Goal: Information Seeking & Learning: Learn about a topic

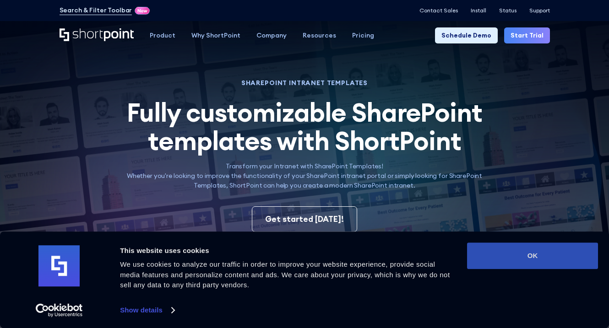
click at [528, 254] on button "OK" at bounding box center [532, 256] width 131 height 27
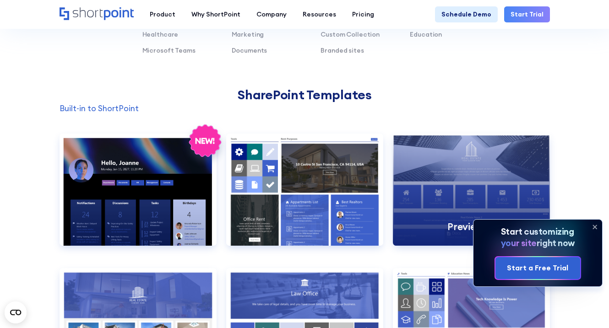
scroll to position [636, 0]
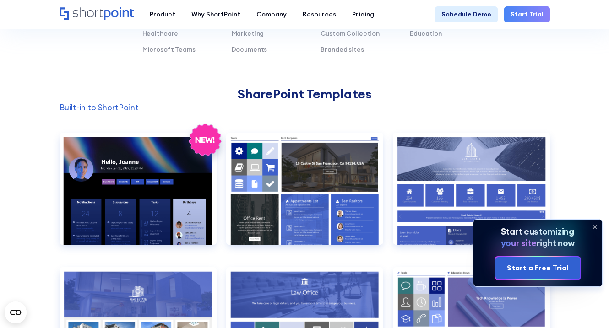
click at [596, 225] on icon at bounding box center [595, 227] width 15 height 15
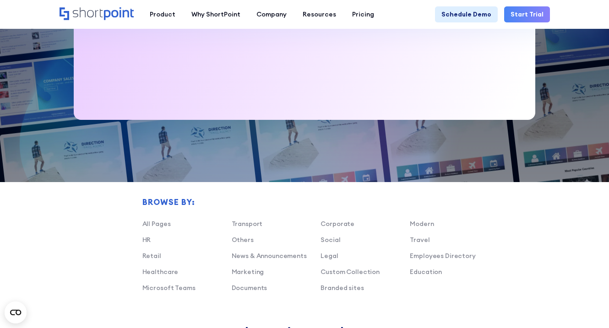
scroll to position [405, 0]
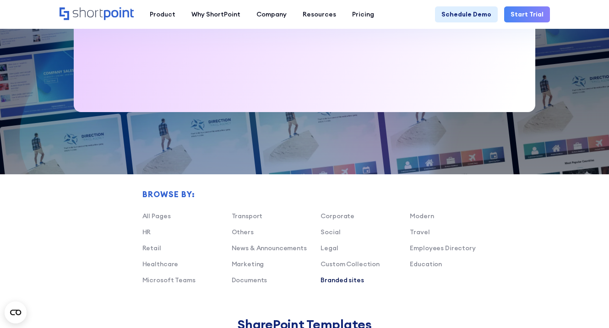
click at [352, 282] on link "Branded sites" at bounding box center [342, 280] width 43 height 8
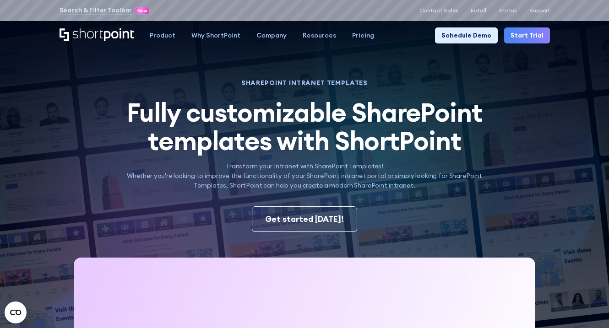
scroll to position [0, 0]
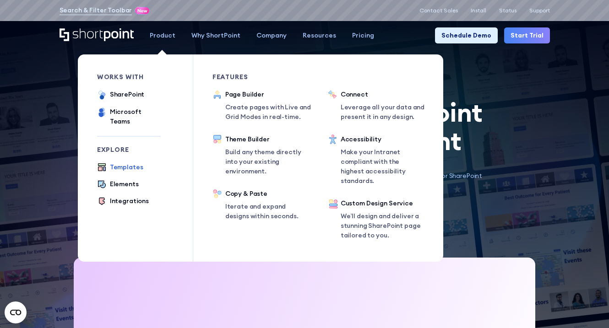
click at [135, 163] on div "Templates" at bounding box center [126, 168] width 33 height 10
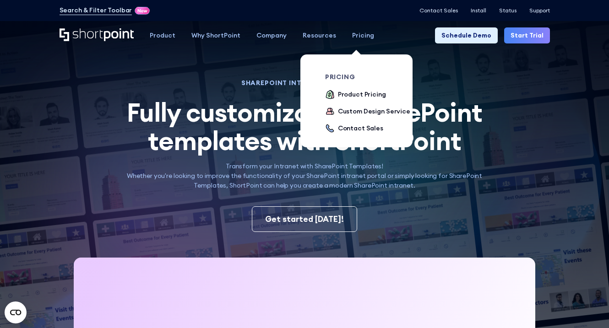
click at [357, 35] on div "Pricing" at bounding box center [363, 36] width 22 height 10
click at [348, 96] on div "Product Pricing" at bounding box center [362, 95] width 48 height 10
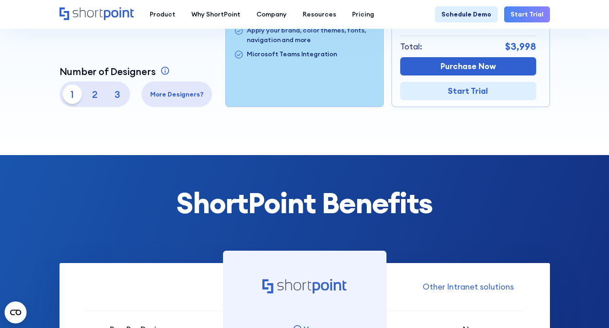
scroll to position [256, 0]
